Goal: Task Accomplishment & Management: Use online tool/utility

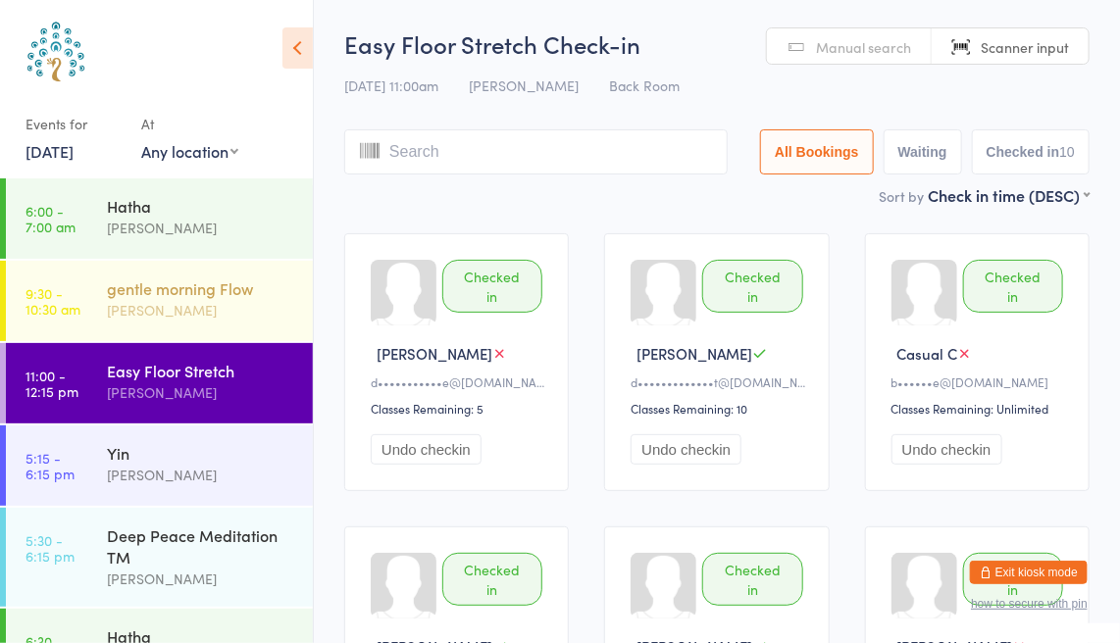
click at [175, 298] on div "gentle morning Flow" at bounding box center [201, 288] width 189 height 22
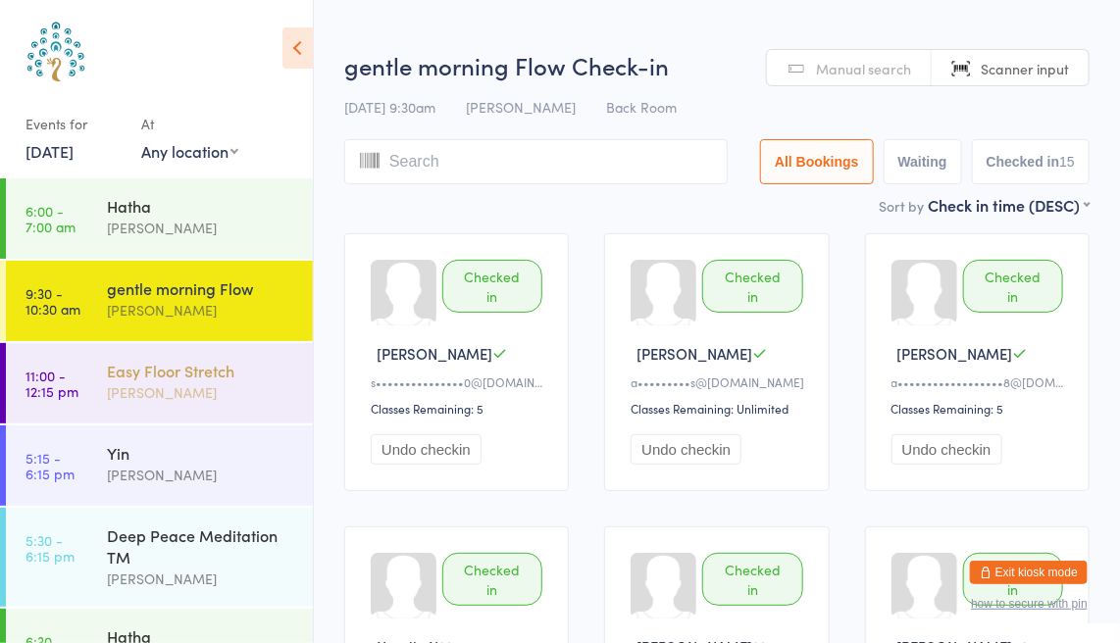
click at [194, 378] on div "Easy Floor Stretch" at bounding box center [201, 371] width 189 height 22
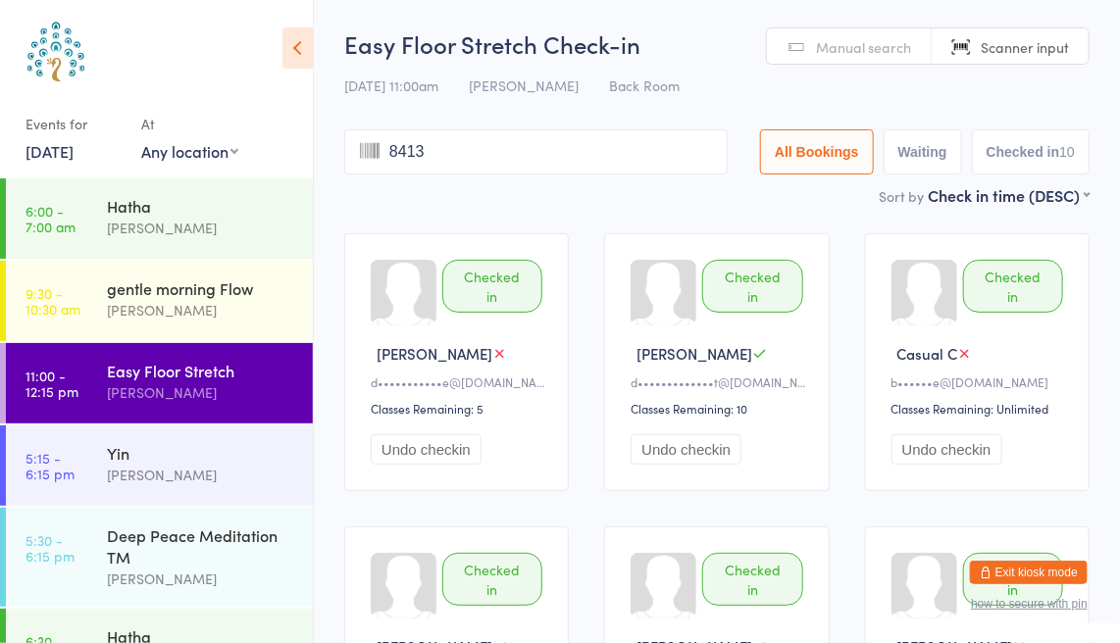
type input "8413"
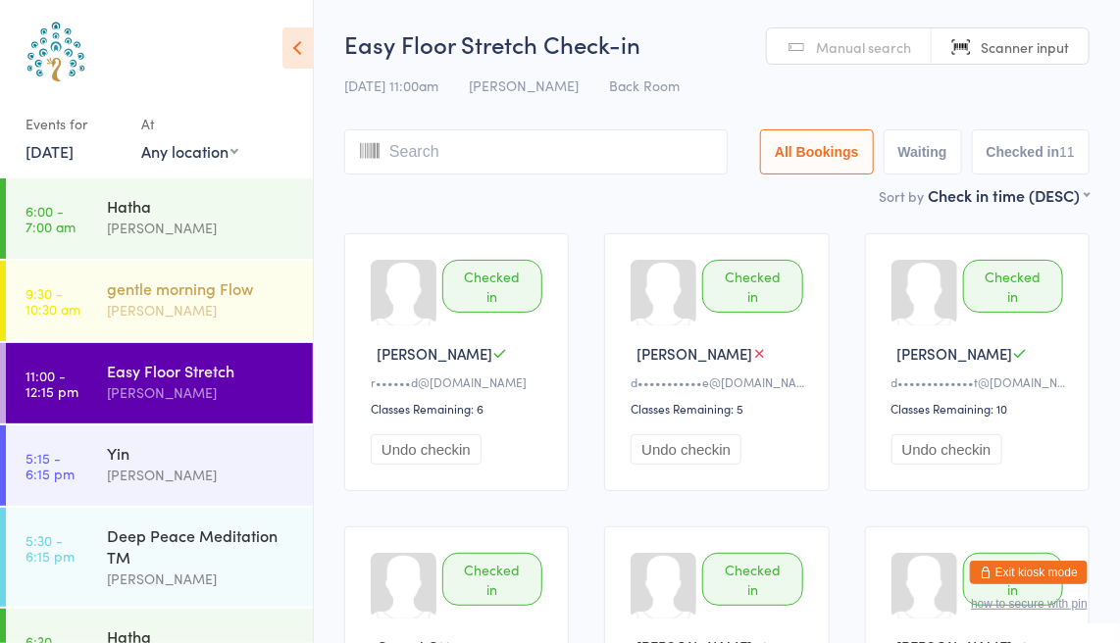
click at [194, 323] on div "gentle morning Flow [PERSON_NAME]" at bounding box center [210, 299] width 206 height 77
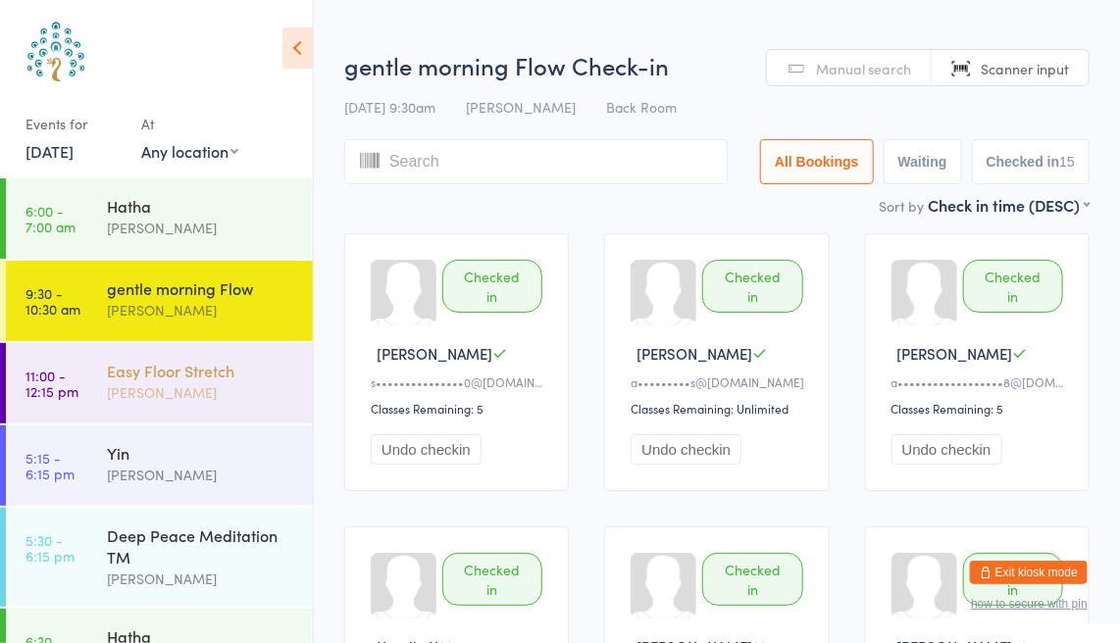
click at [200, 385] on div "[PERSON_NAME]" at bounding box center [201, 392] width 189 height 23
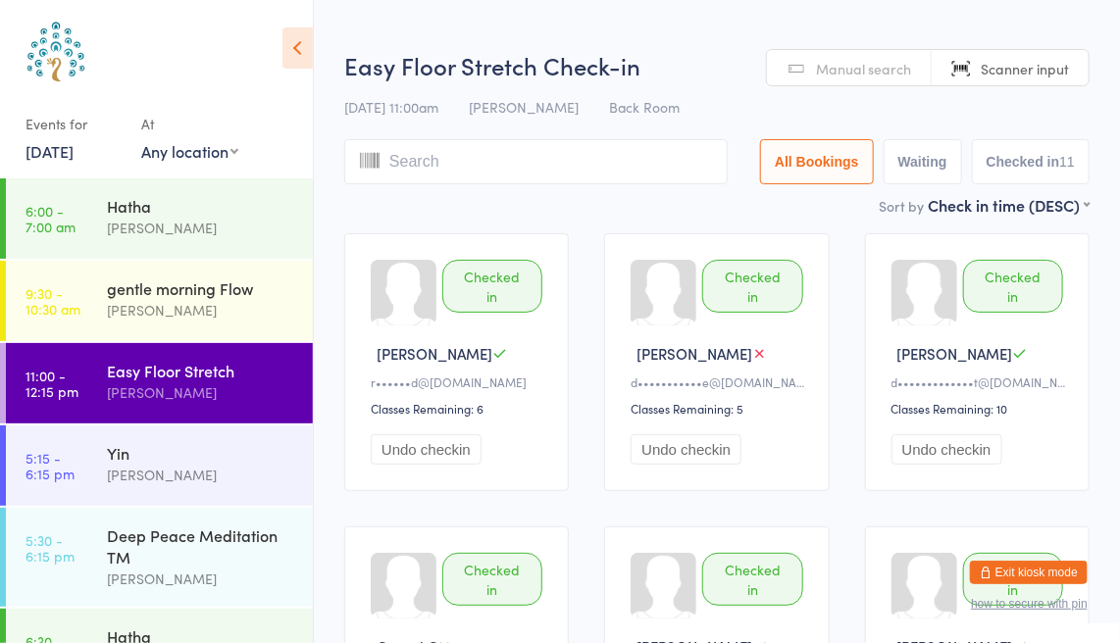
click at [72, 148] on link "[DATE]" at bounding box center [49, 151] width 48 height 22
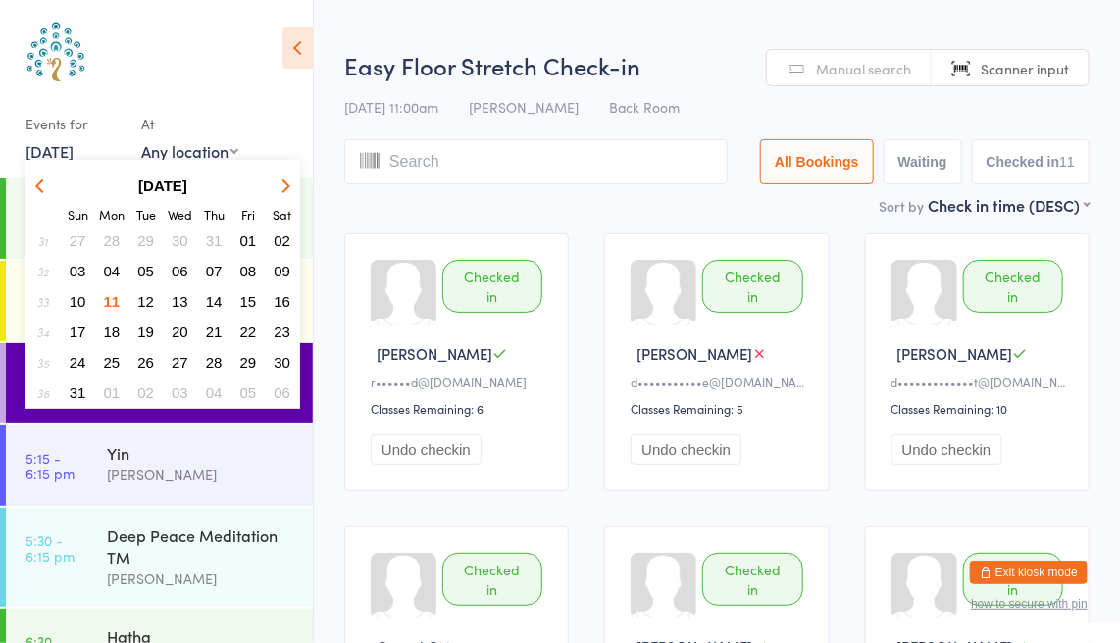
click at [115, 270] on span "04" at bounding box center [112, 271] width 17 height 17
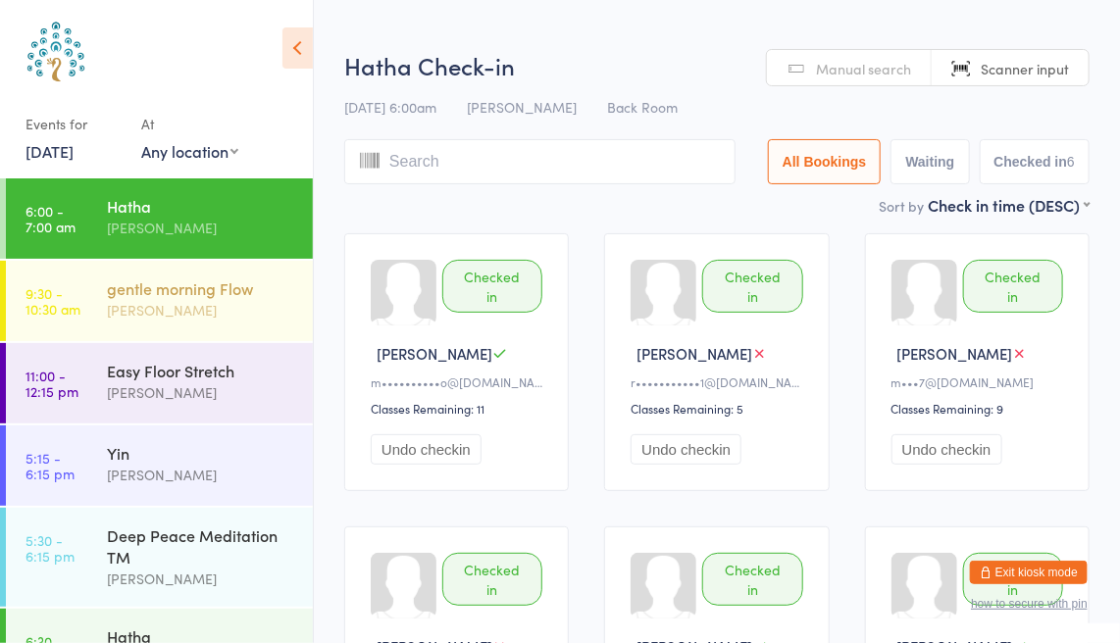
click at [166, 291] on div "gentle morning Flow" at bounding box center [201, 288] width 189 height 22
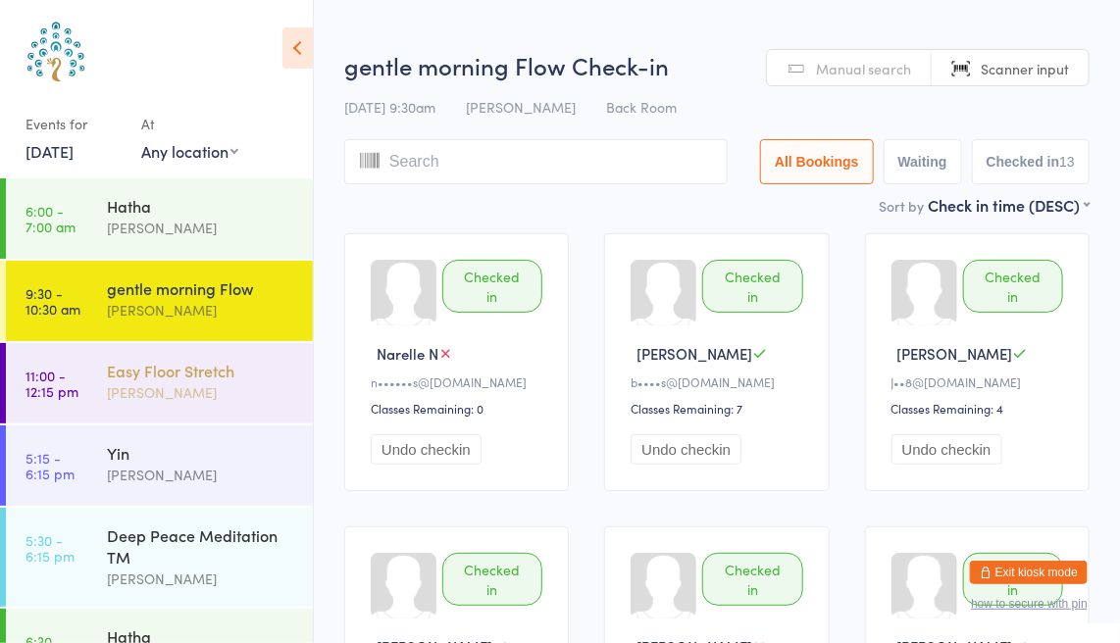
click at [183, 375] on div "Easy Floor Stretch" at bounding box center [201, 371] width 189 height 22
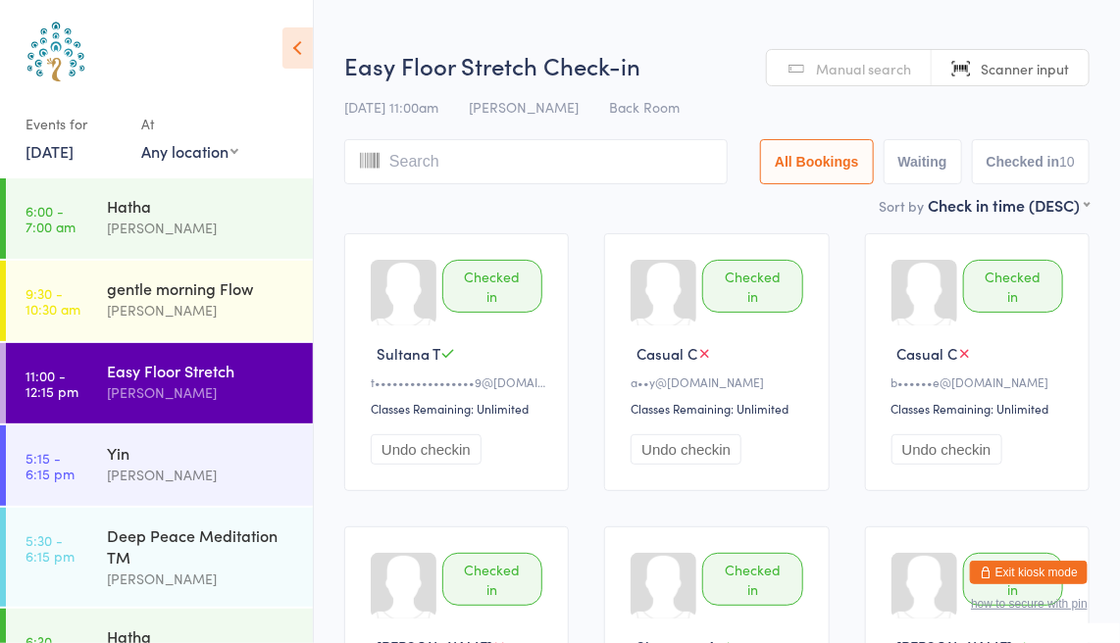
click at [51, 140] on link "[DATE]" at bounding box center [49, 151] width 48 height 22
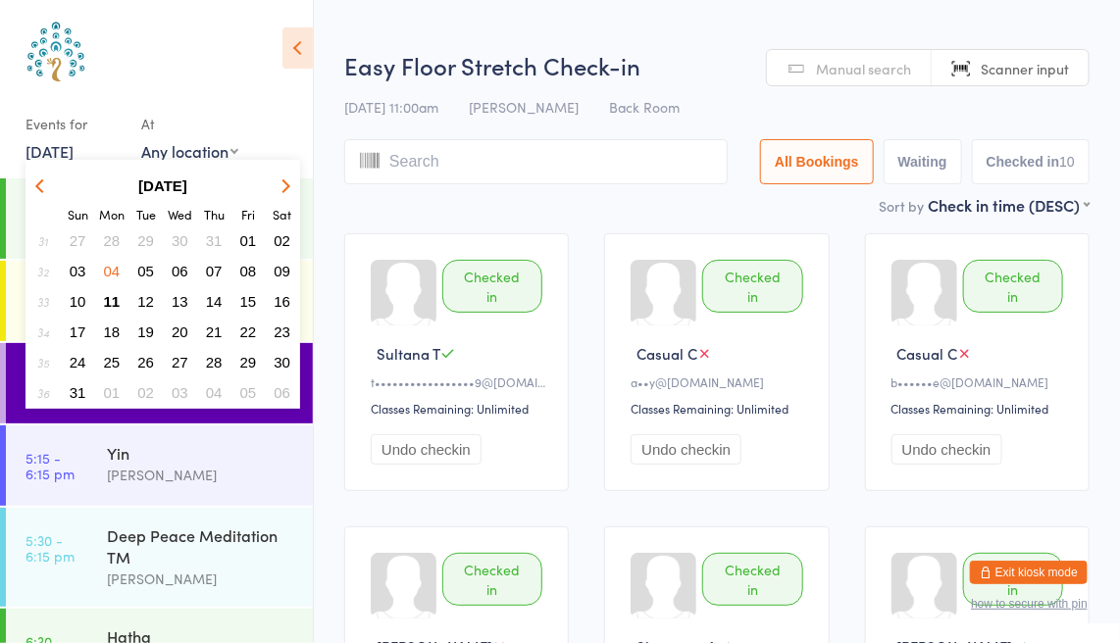
click at [110, 239] on span "28" at bounding box center [112, 240] width 17 height 17
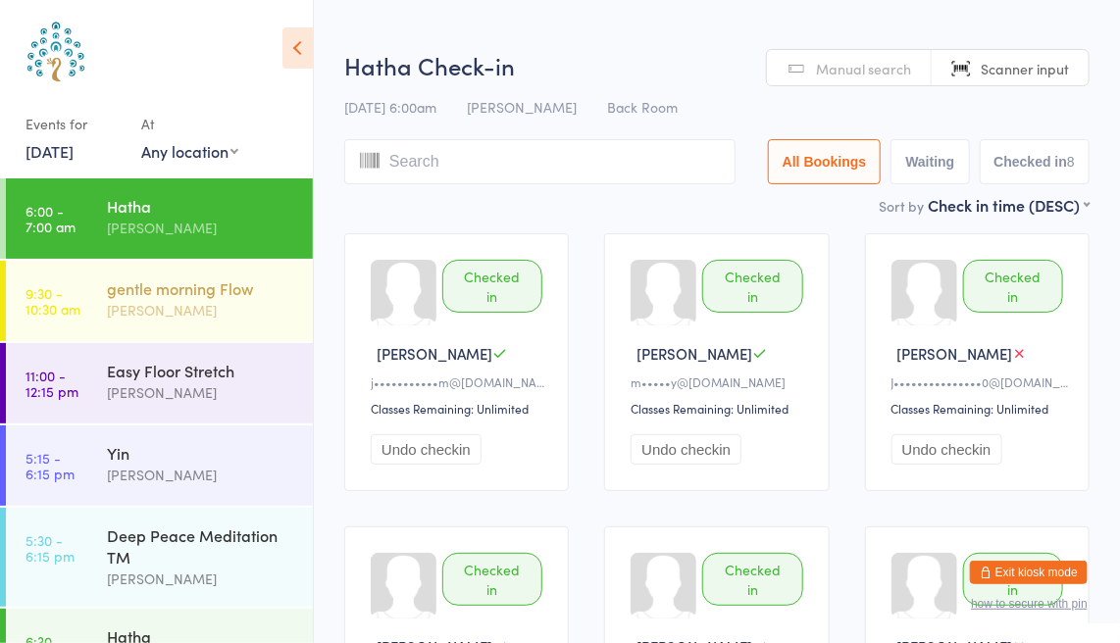
click at [127, 287] on div "gentle morning Flow" at bounding box center [201, 288] width 189 height 22
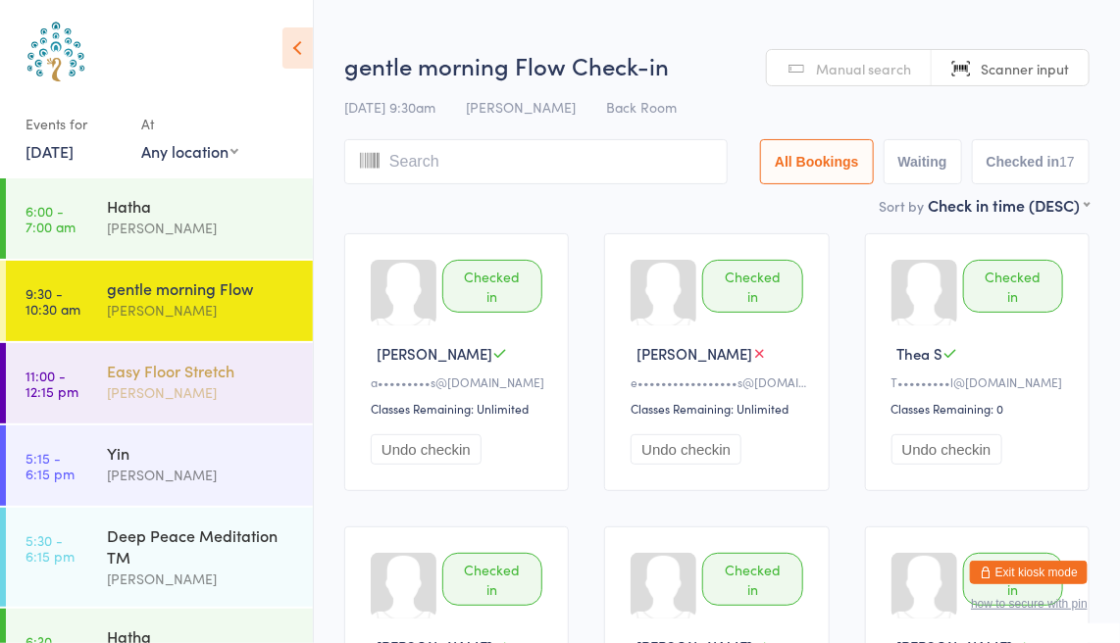
click at [161, 374] on div "Easy Floor Stretch" at bounding box center [201, 371] width 189 height 22
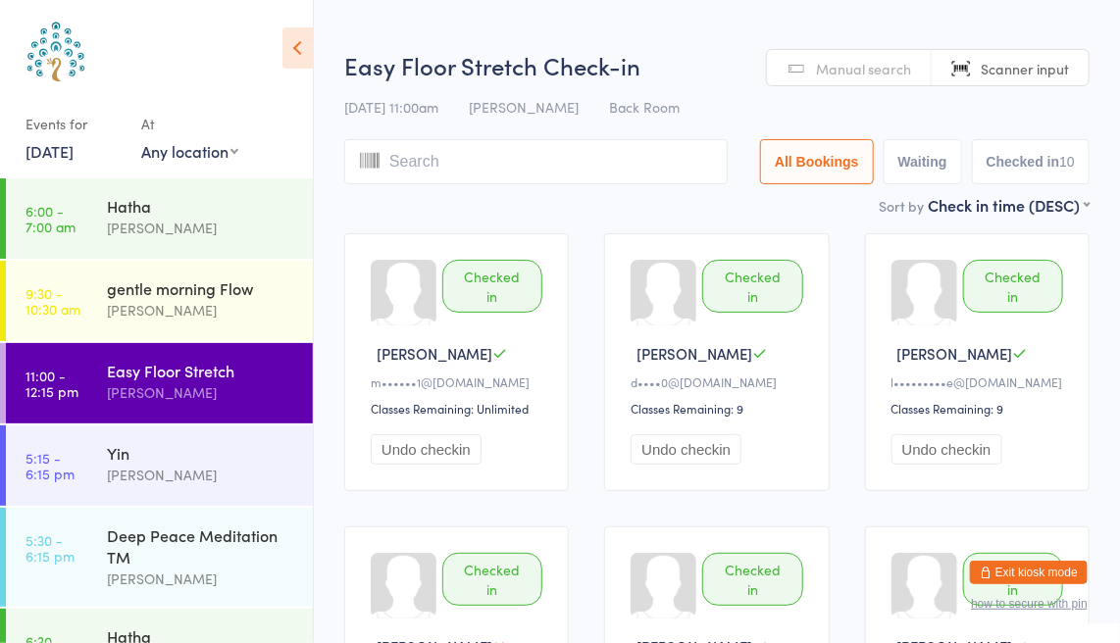
click at [74, 147] on link "[DATE]" at bounding box center [49, 151] width 48 height 22
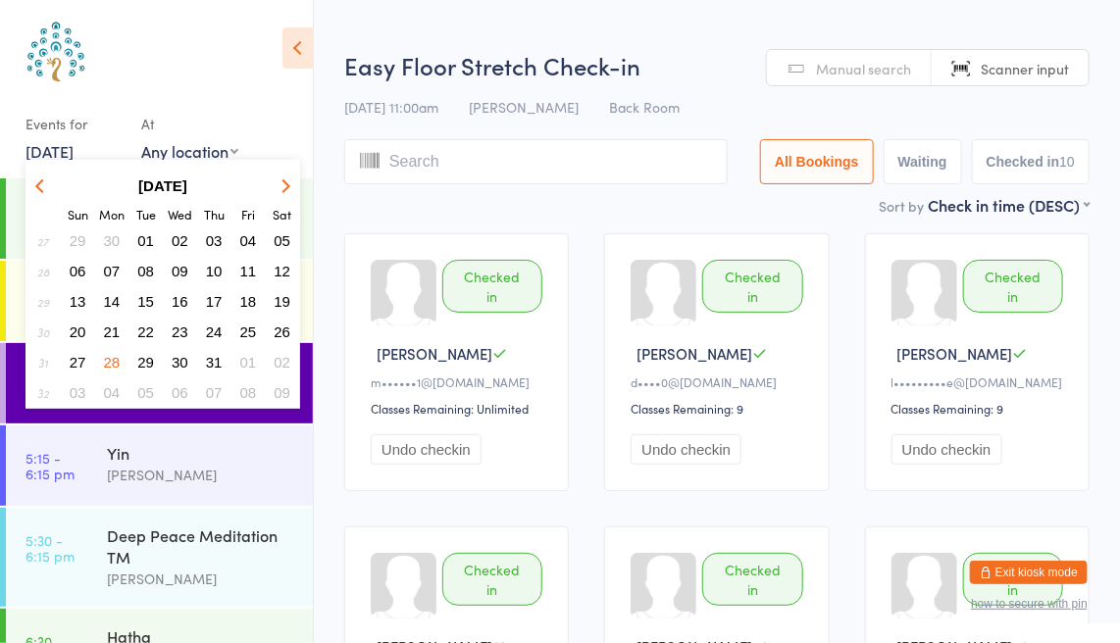
click at [278, 189] on button "button" at bounding box center [282, 186] width 29 height 26
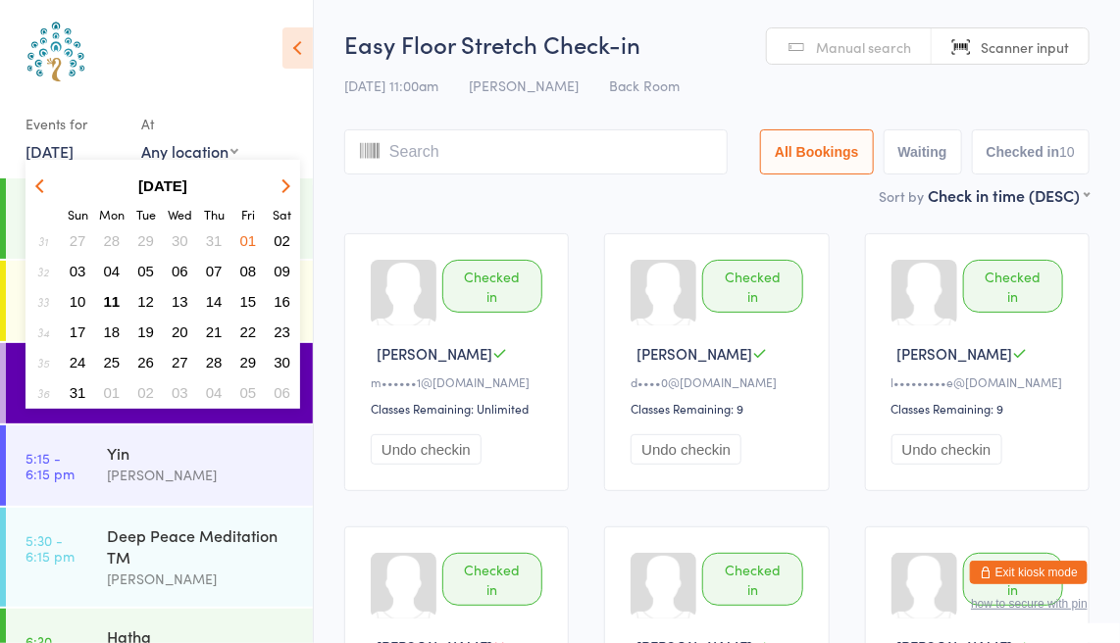
click at [110, 301] on span "11" at bounding box center [112, 301] width 17 height 17
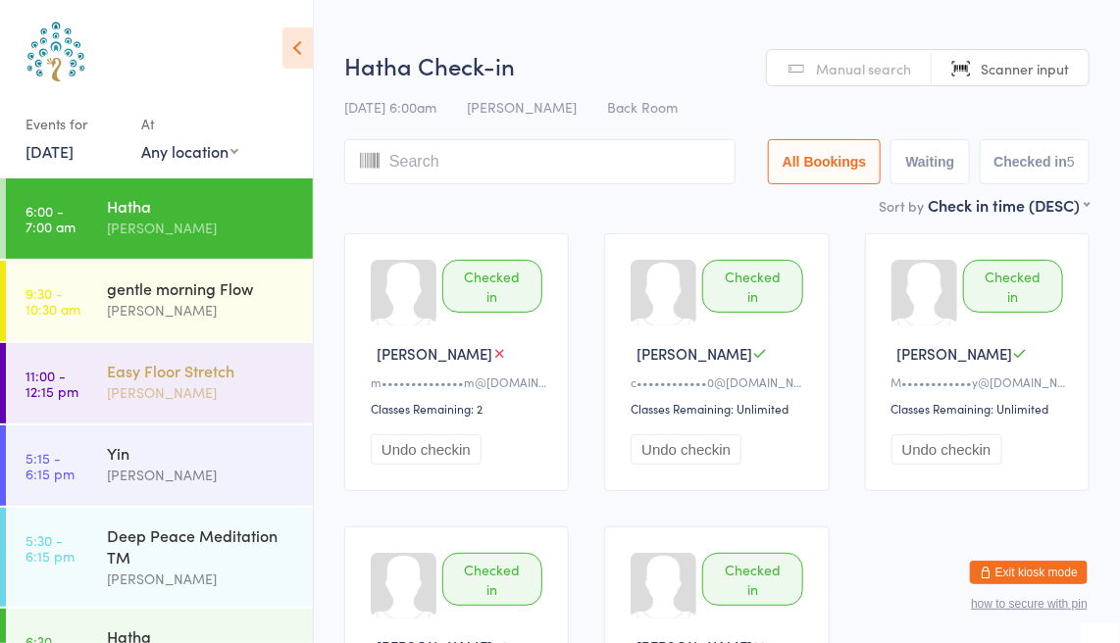
click at [138, 394] on div "[PERSON_NAME]" at bounding box center [201, 392] width 189 height 23
